Goal: Information Seeking & Learning: Learn about a topic

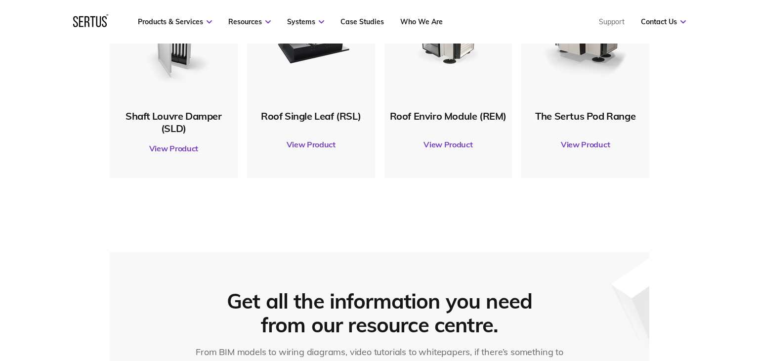
scroll to position [639, 0]
click at [323, 77] on img at bounding box center [310, 38] width 95 height 95
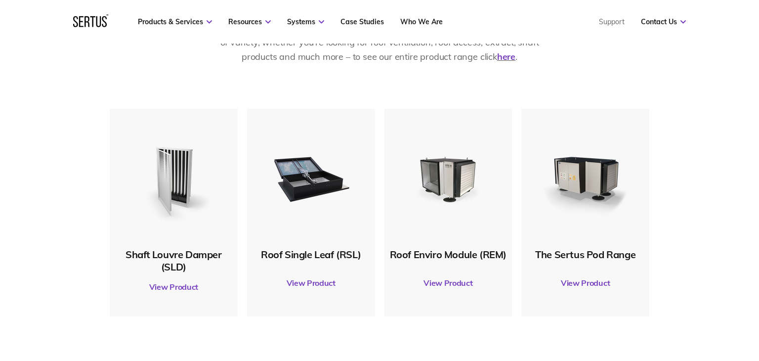
scroll to position [499, 0]
click at [305, 287] on link "View Product" at bounding box center [311, 283] width 118 height 28
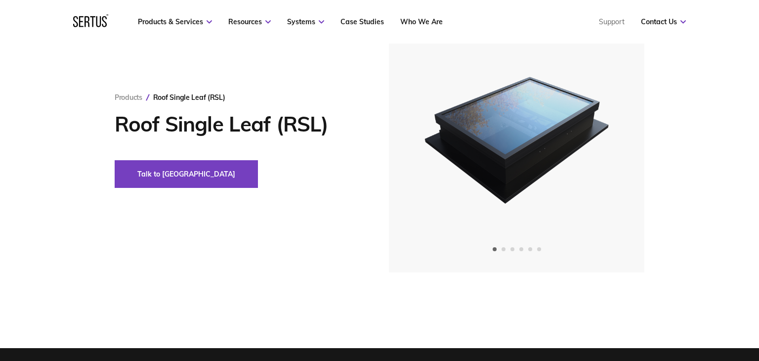
scroll to position [76, 0]
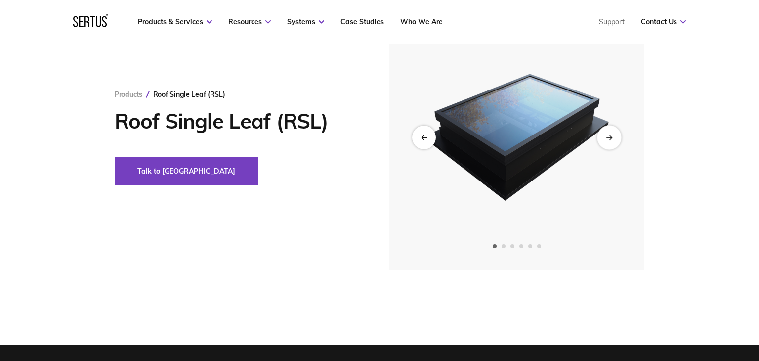
click at [612, 132] on div "Next slide" at bounding box center [609, 137] width 24 height 24
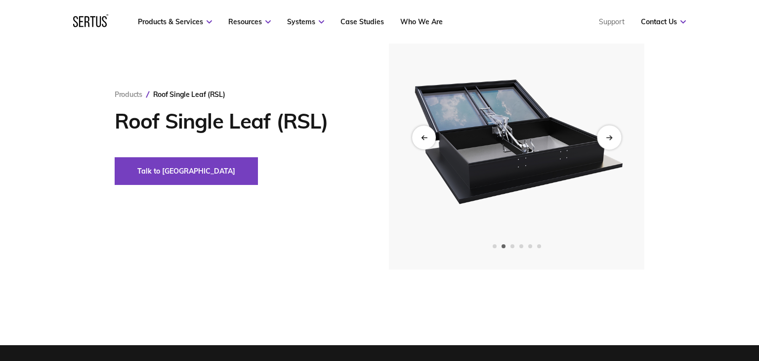
click at [612, 132] on div "Next slide" at bounding box center [609, 137] width 24 height 24
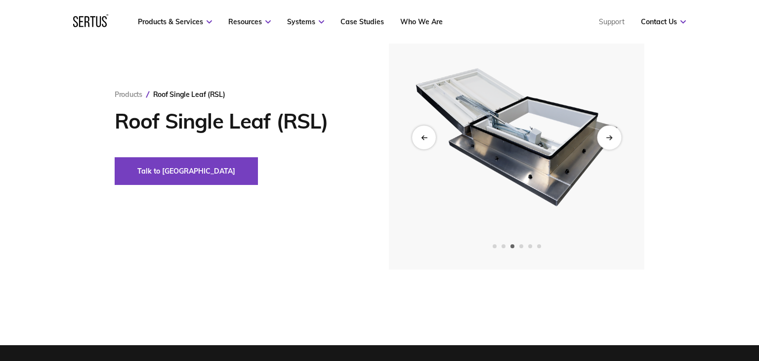
click at [612, 132] on div "Next slide" at bounding box center [609, 137] width 24 height 24
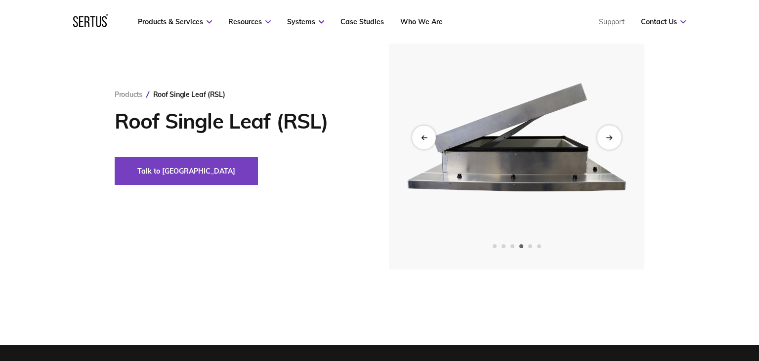
click at [612, 132] on div "Next slide" at bounding box center [609, 137] width 24 height 24
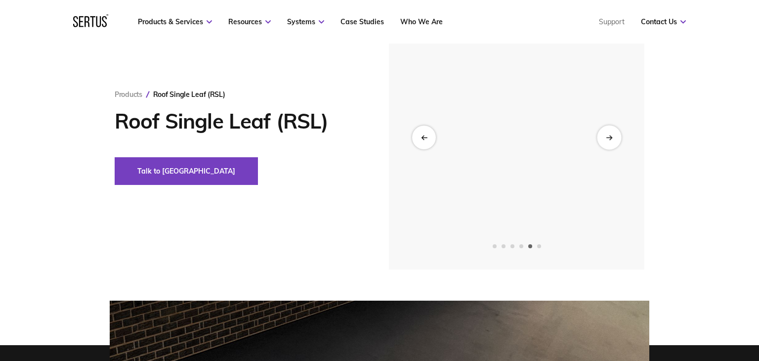
click at [612, 132] on div "Next slide" at bounding box center [609, 137] width 24 height 24
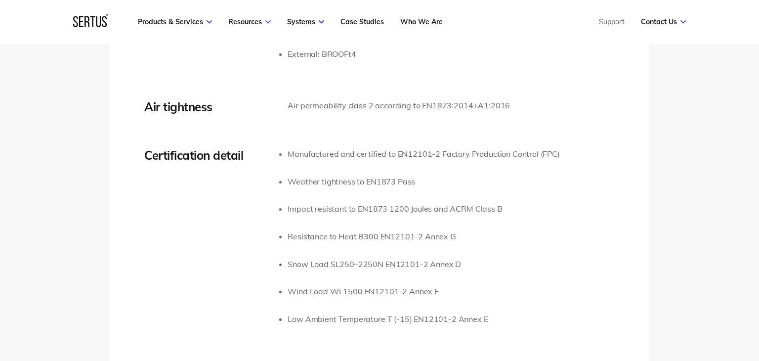
scroll to position [1817, 0]
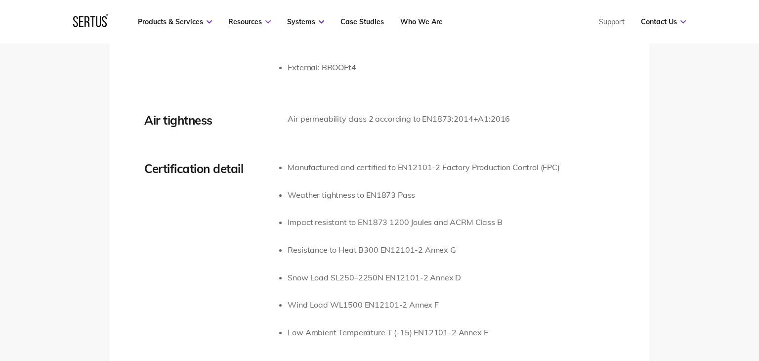
click at [612, 130] on div "Air tightness Air permeability class 2 according to EN1873:2014+A1:2016" at bounding box center [379, 125] width 470 height 25
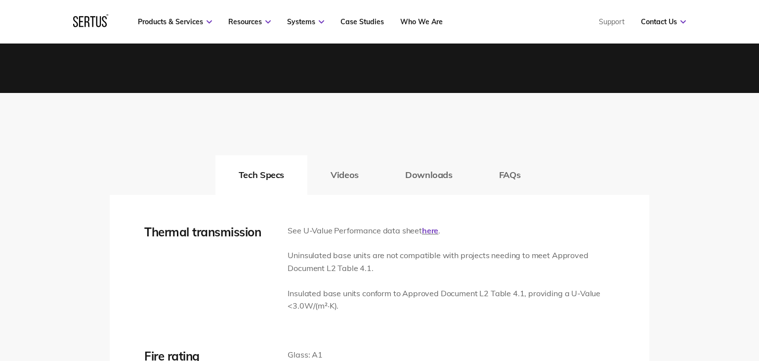
scroll to position [1440, 0]
